Goal: Task Accomplishment & Management: Complete application form

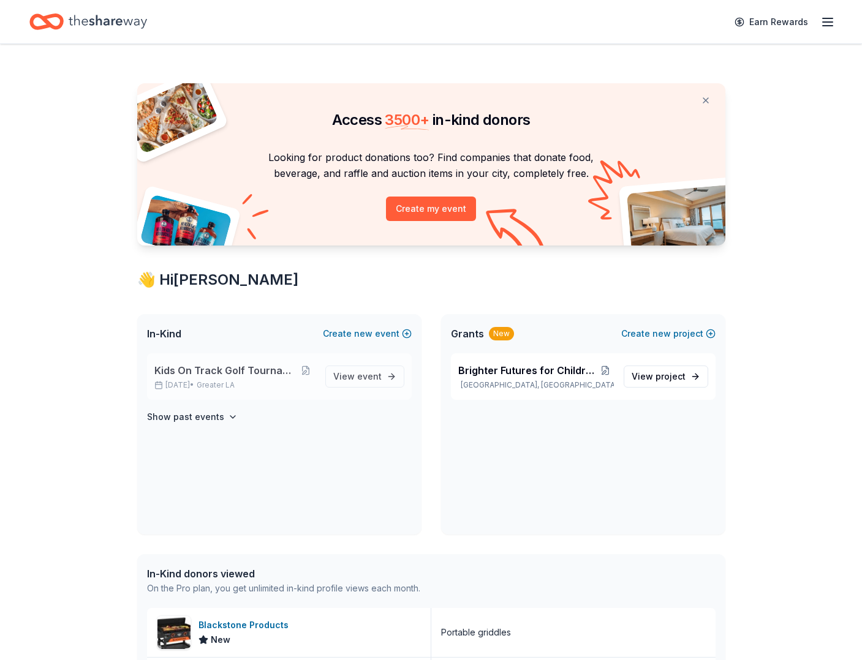
click at [230, 373] on span "Kids On Track Golf Tournament 2025" at bounding box center [225, 370] width 142 height 15
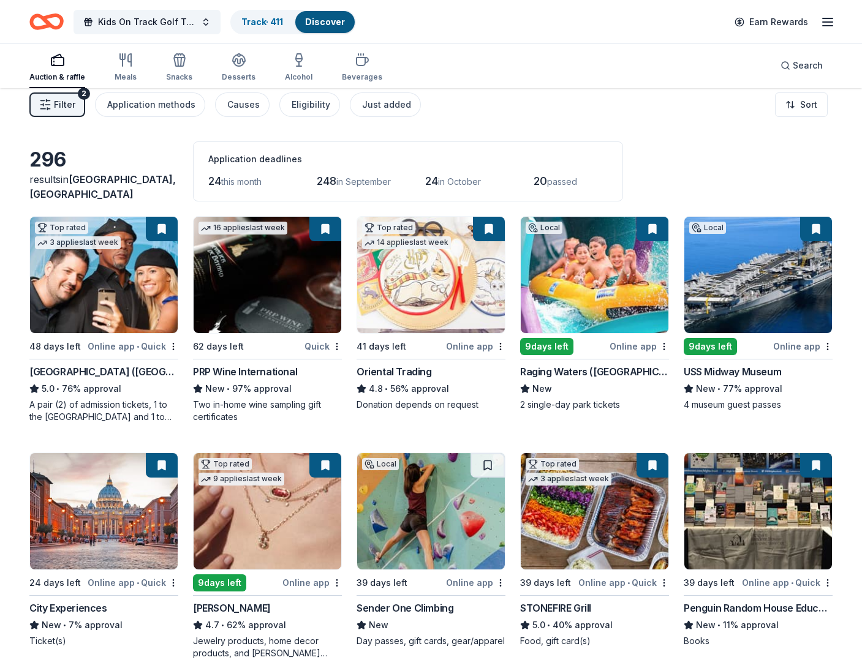
scroll to position [10, 0]
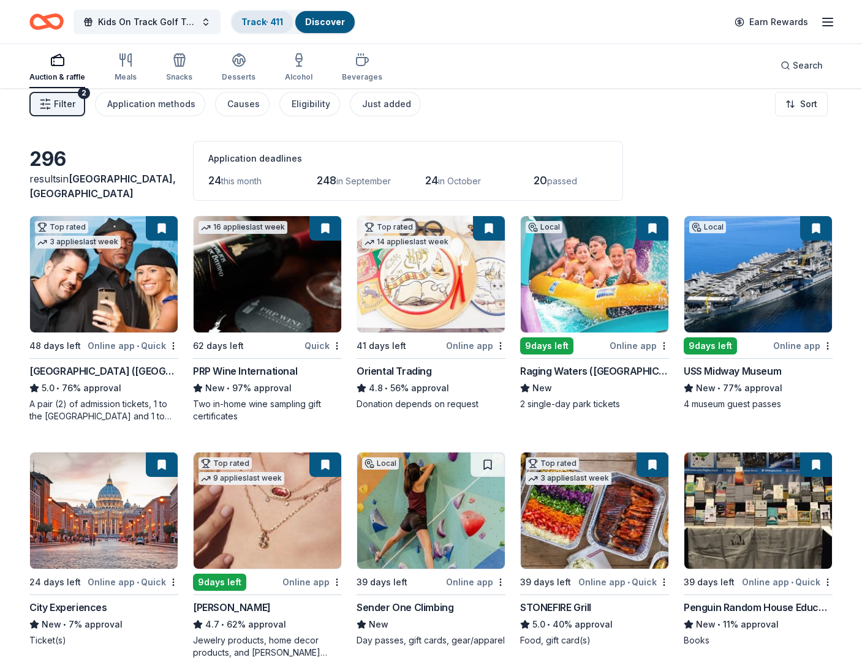
click at [253, 24] on link "Track · 411" at bounding box center [262, 22] width 42 height 10
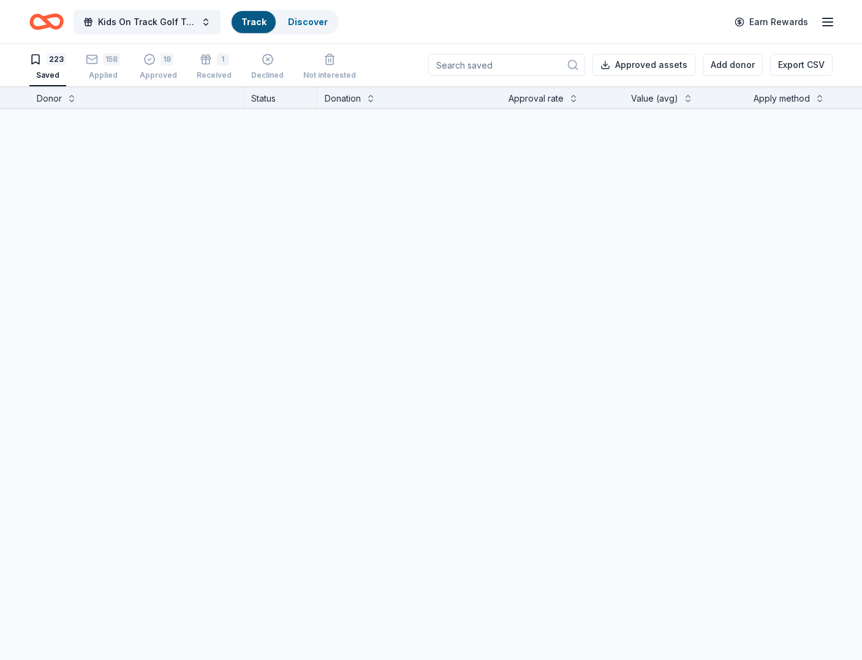
scroll to position [1, 0]
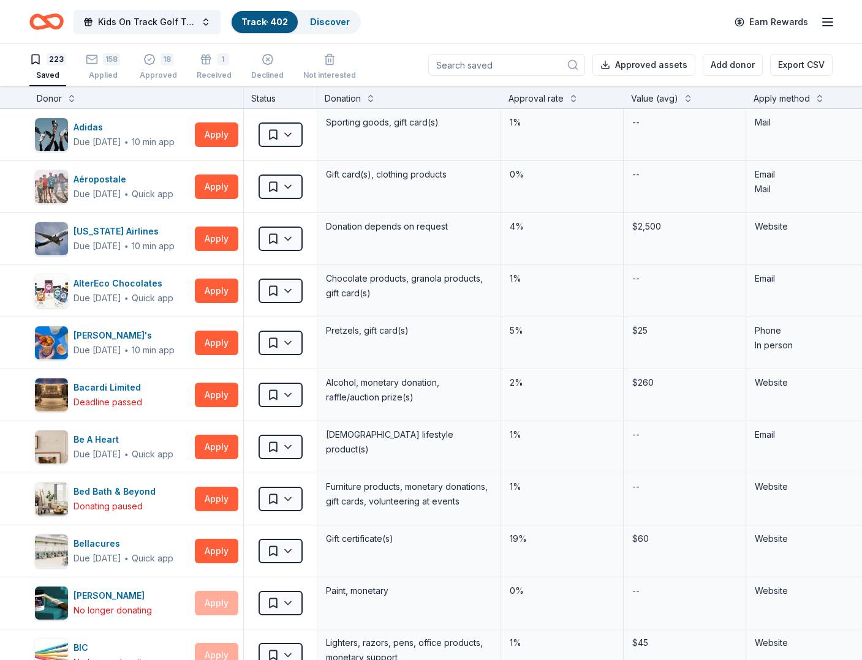
click at [514, 63] on input at bounding box center [506, 65] width 157 height 22
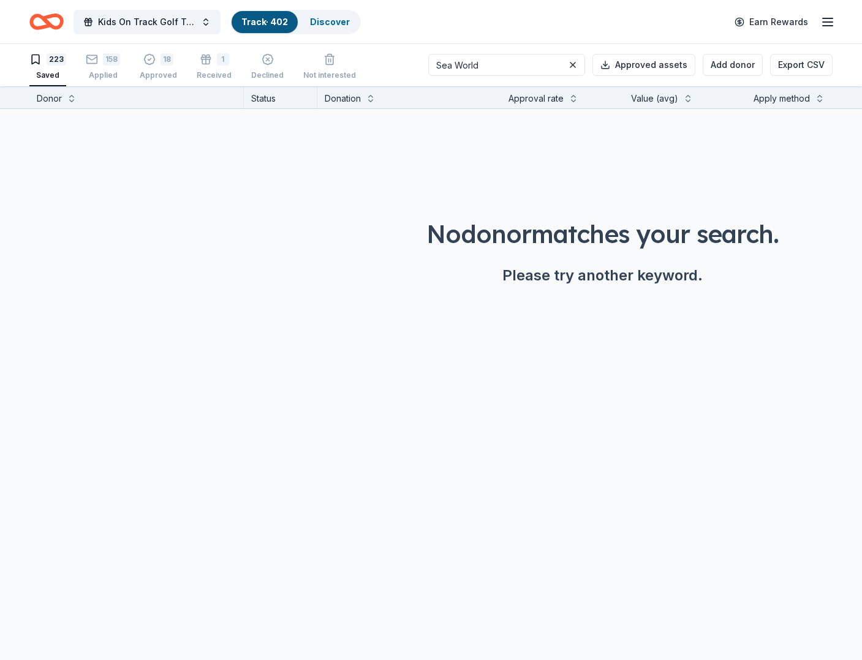
drag, startPoint x: 508, startPoint y: 64, endPoint x: 440, endPoint y: 65, distance: 67.4
click at [440, 65] on div "223 Saved 158 Applied 18 Approved 1 Received Declined Not interested Sea World …" at bounding box center [430, 64] width 803 height 43
type input "Sesame Place"
drag, startPoint x: 574, startPoint y: 65, endPoint x: 562, endPoint y: 66, distance: 12.3
click at [574, 65] on button at bounding box center [572, 65] width 15 height 15
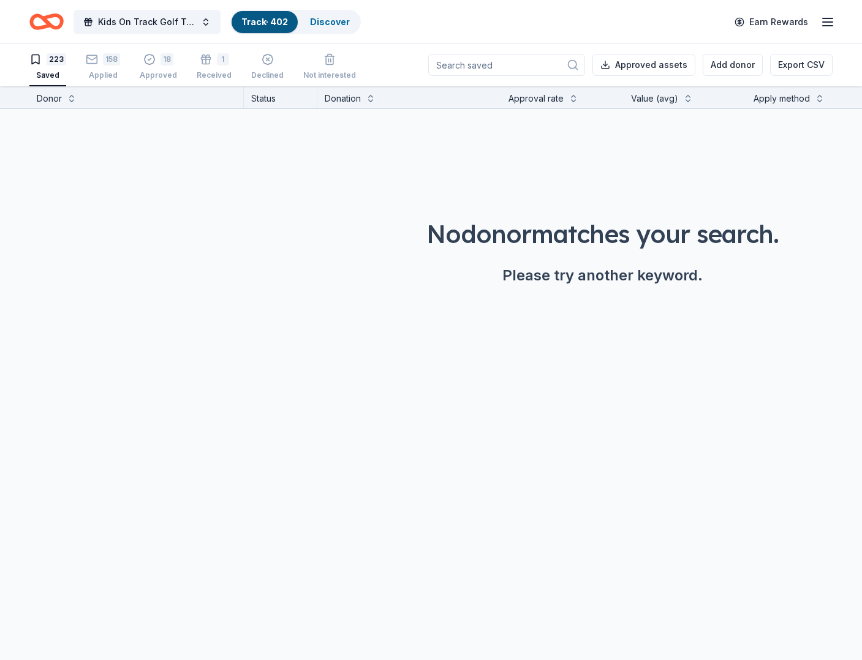
click at [353, 64] on div "223 Saved 158 Applied 18 Approved 1 Received Declined Not interested Approved a…" at bounding box center [430, 64] width 803 height 43
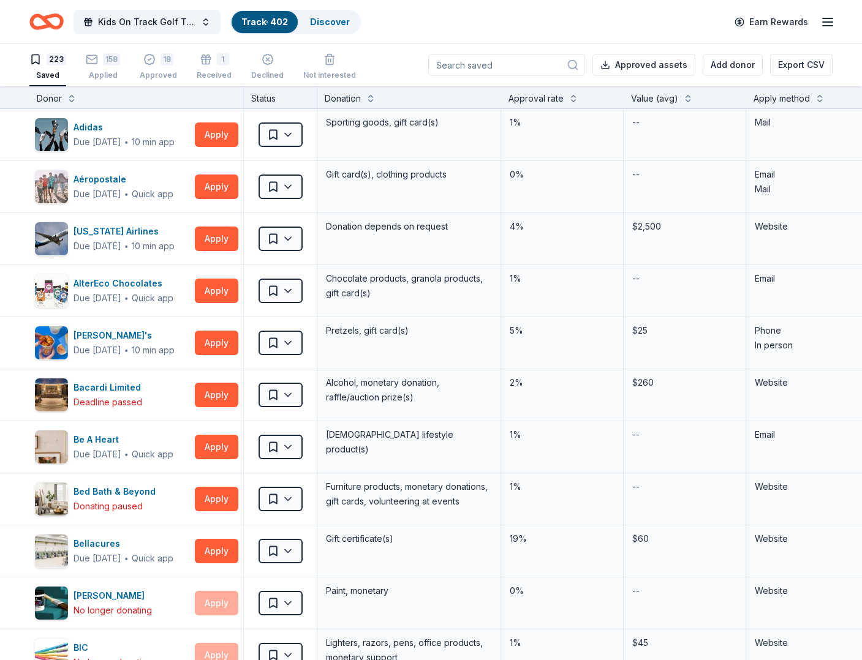
click at [392, 58] on div "223 Saved 158 Applied 18 Approved 1 Received Declined Not interested Approved a…" at bounding box center [430, 64] width 803 height 43
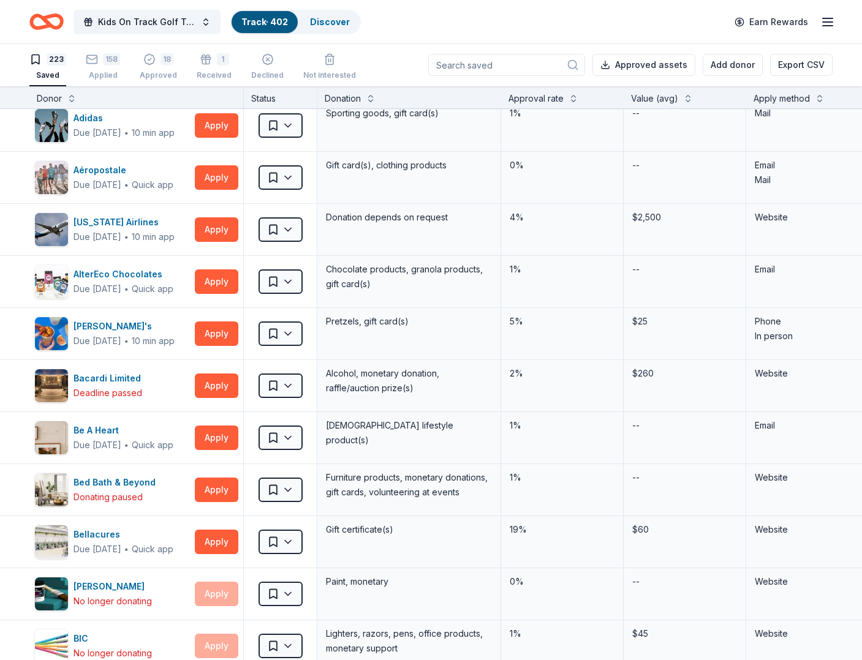
scroll to position [0, 0]
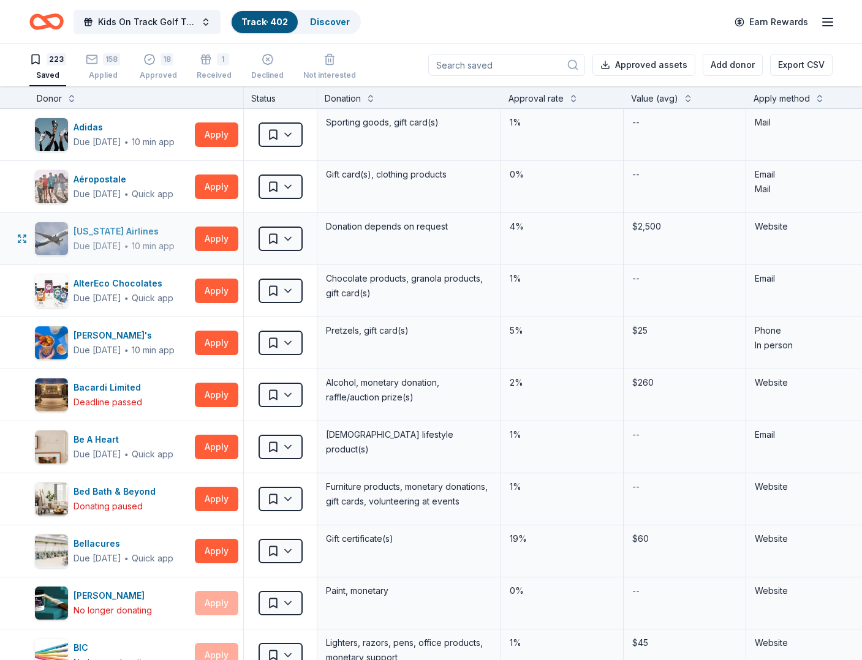
click at [125, 227] on div "[US_STATE] Airlines" at bounding box center [123, 231] width 101 height 15
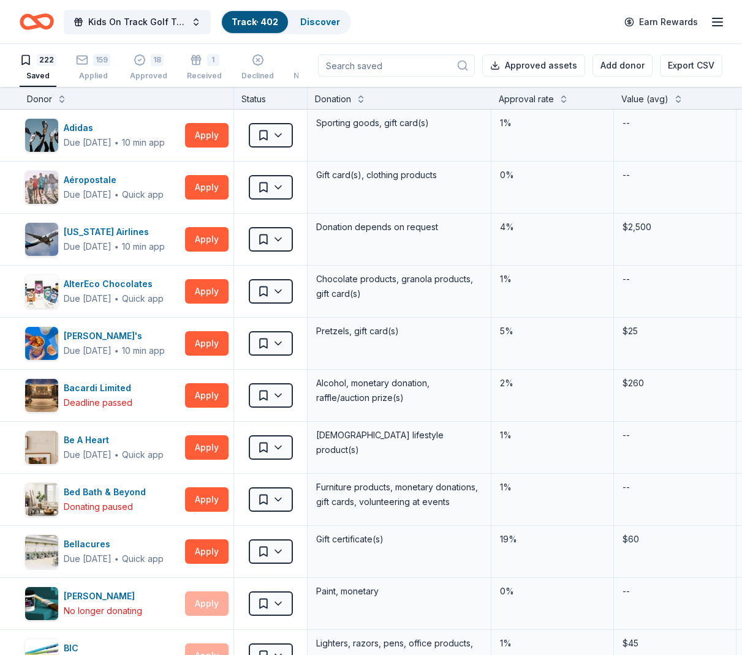
click at [468, 65] on icon at bounding box center [462, 65] width 12 height 12
click at [416, 67] on input at bounding box center [396, 65] width 157 height 22
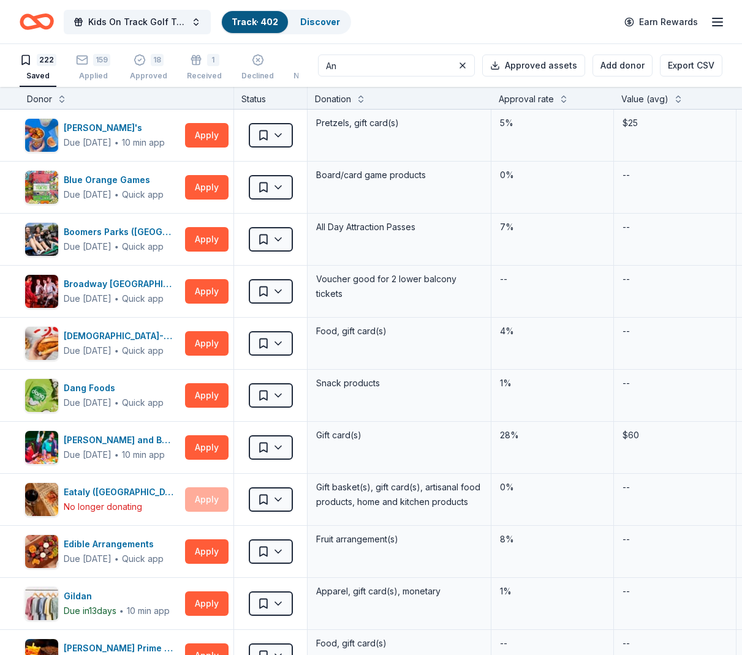
type input "A"
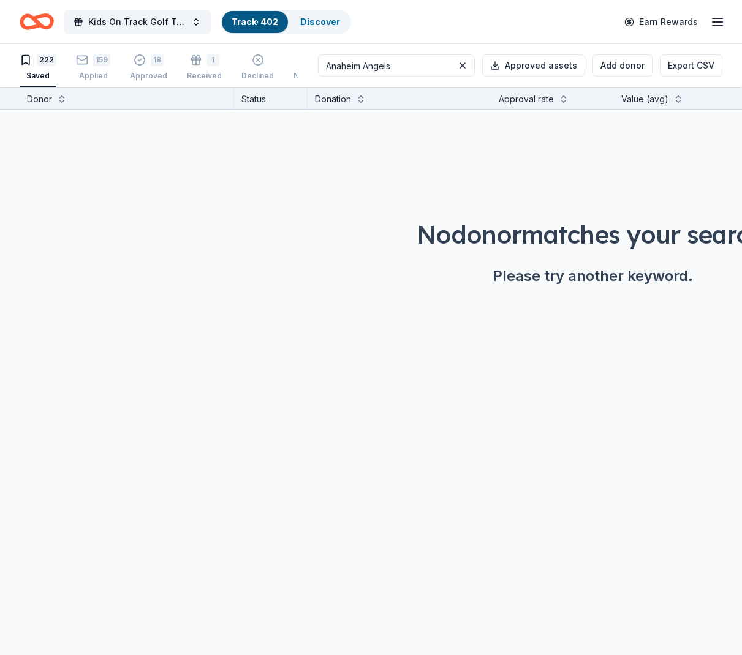
type input "Anaheim Angels"
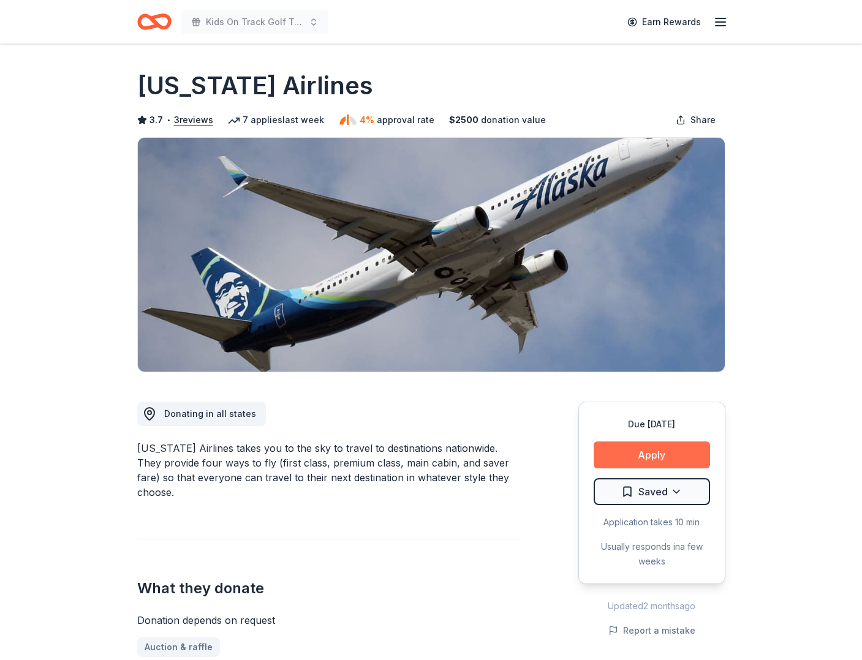
click at [663, 455] on button "Apply" at bounding box center [651, 454] width 116 height 27
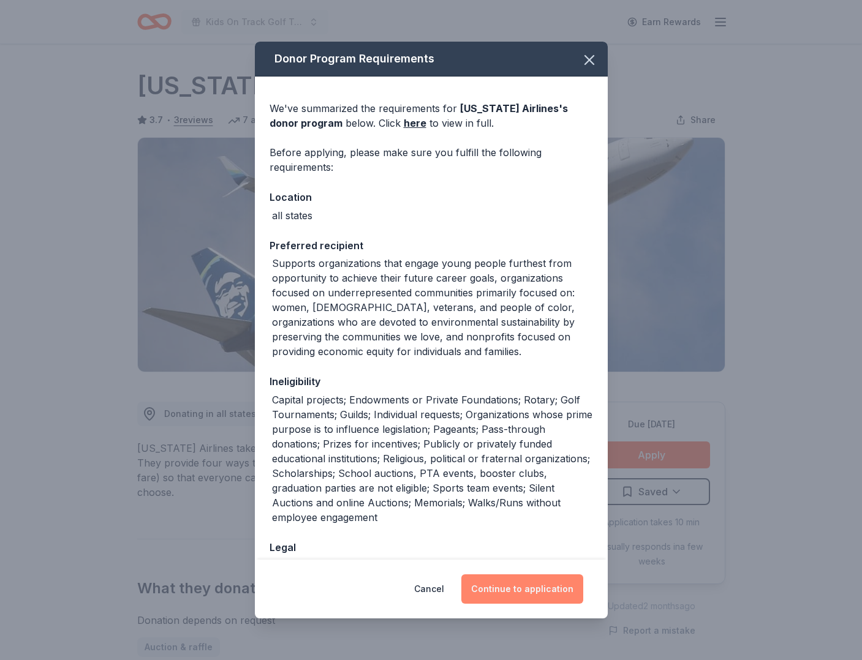
click at [536, 589] on button "Continue to application" at bounding box center [522, 588] width 122 height 29
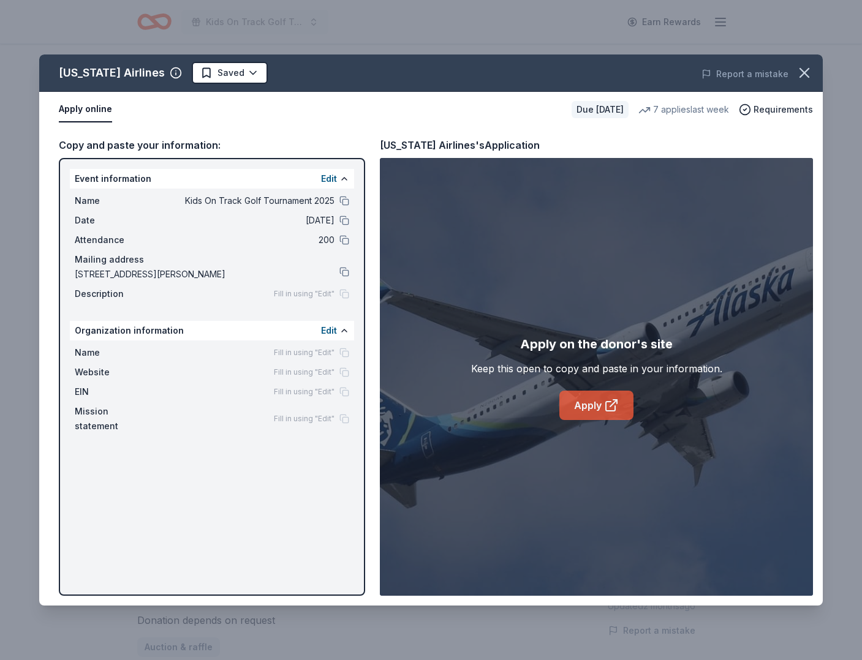
click at [593, 409] on link "Apply" at bounding box center [596, 405] width 74 height 29
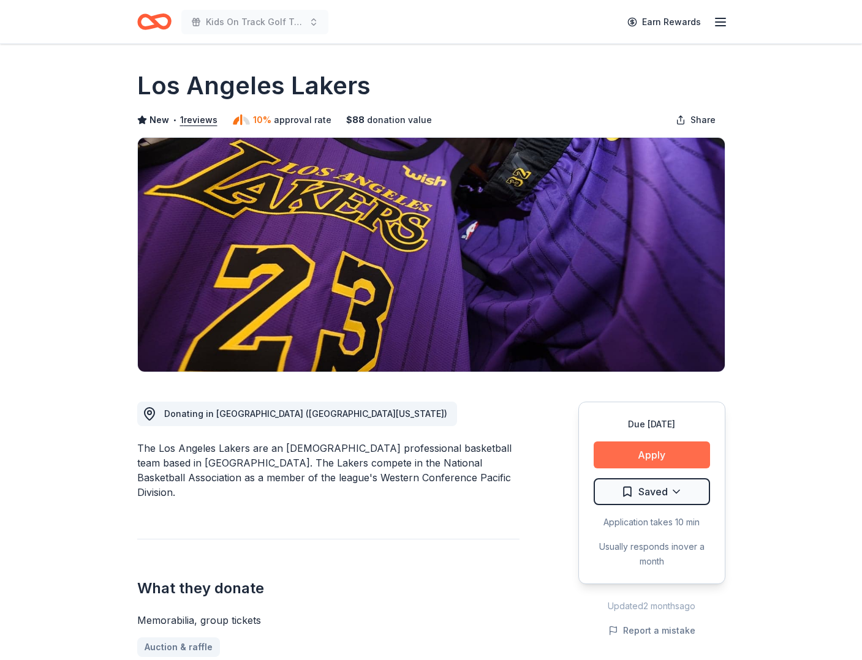
click at [666, 451] on button "Apply" at bounding box center [651, 454] width 116 height 27
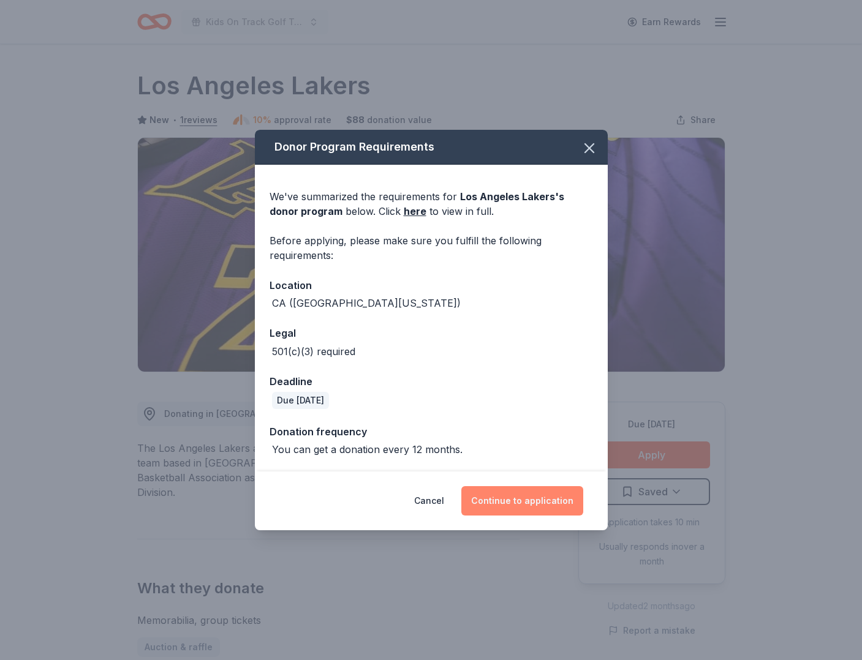
click at [521, 503] on button "Continue to application" at bounding box center [522, 500] width 122 height 29
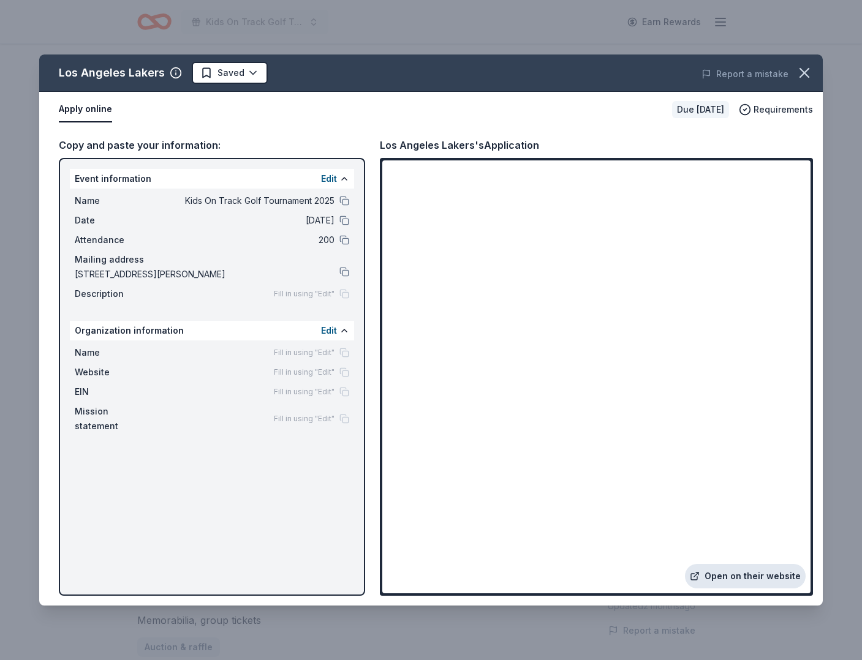
click at [755, 577] on link "Open on their website" at bounding box center [745, 576] width 121 height 24
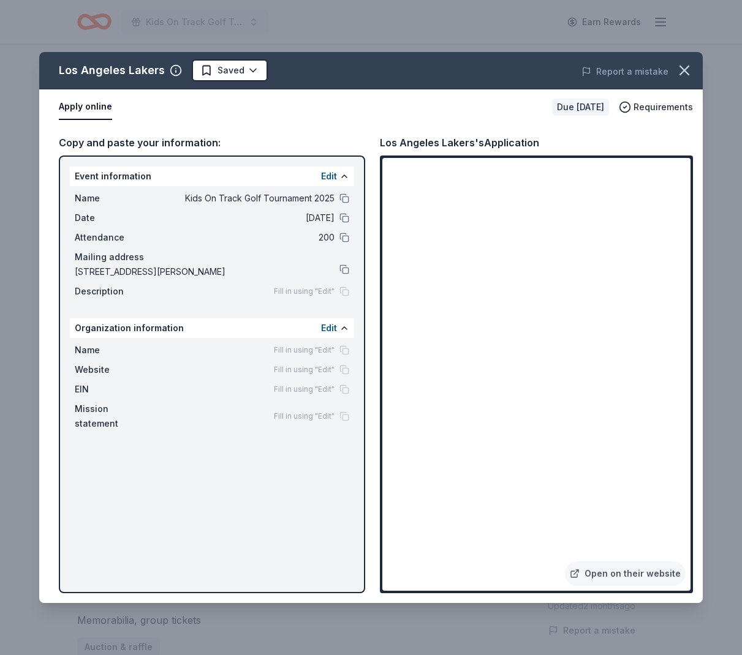
click at [252, 70] on html "Kids On Track Golf Tournament 2025 Earn Rewards Due in 27 days Share Los Angele…" at bounding box center [371, 327] width 742 height 655
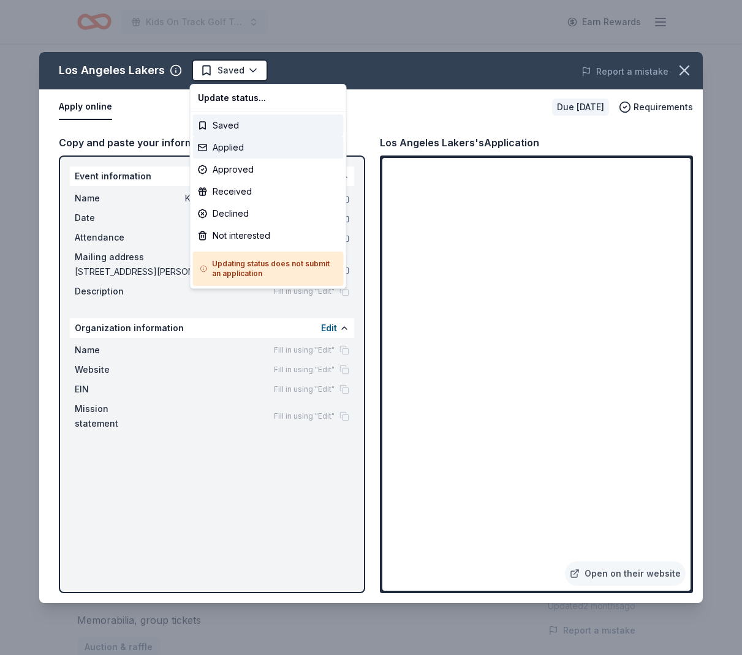
click at [233, 148] on div "Applied" at bounding box center [268, 148] width 151 height 22
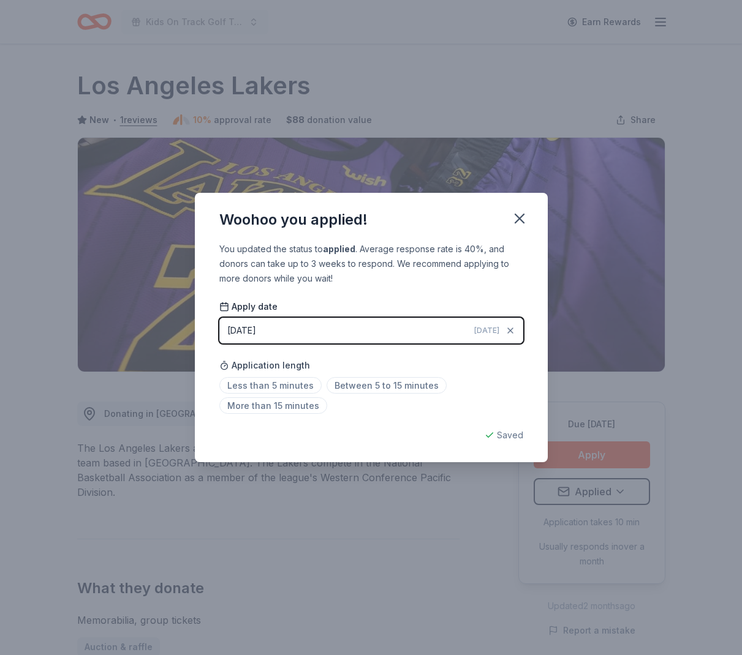
click at [506, 434] on div "Saved" at bounding box center [371, 435] width 304 height 15
drag, startPoint x: 271, startPoint y: 384, endPoint x: 392, endPoint y: 342, distance: 128.2
click at [273, 384] on span "Less than 5 minutes" at bounding box center [270, 385] width 102 height 17
click at [521, 219] on icon "button" at bounding box center [519, 218] width 17 height 17
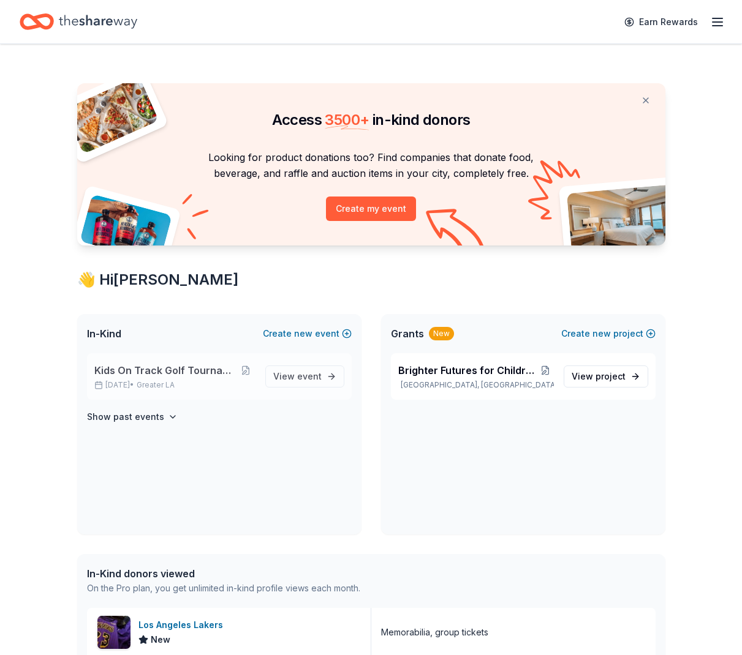
click at [165, 367] on span "Kids On Track Golf Tournament 2025" at bounding box center [165, 370] width 142 height 15
